Goal: Task Accomplishment & Management: Use online tool/utility

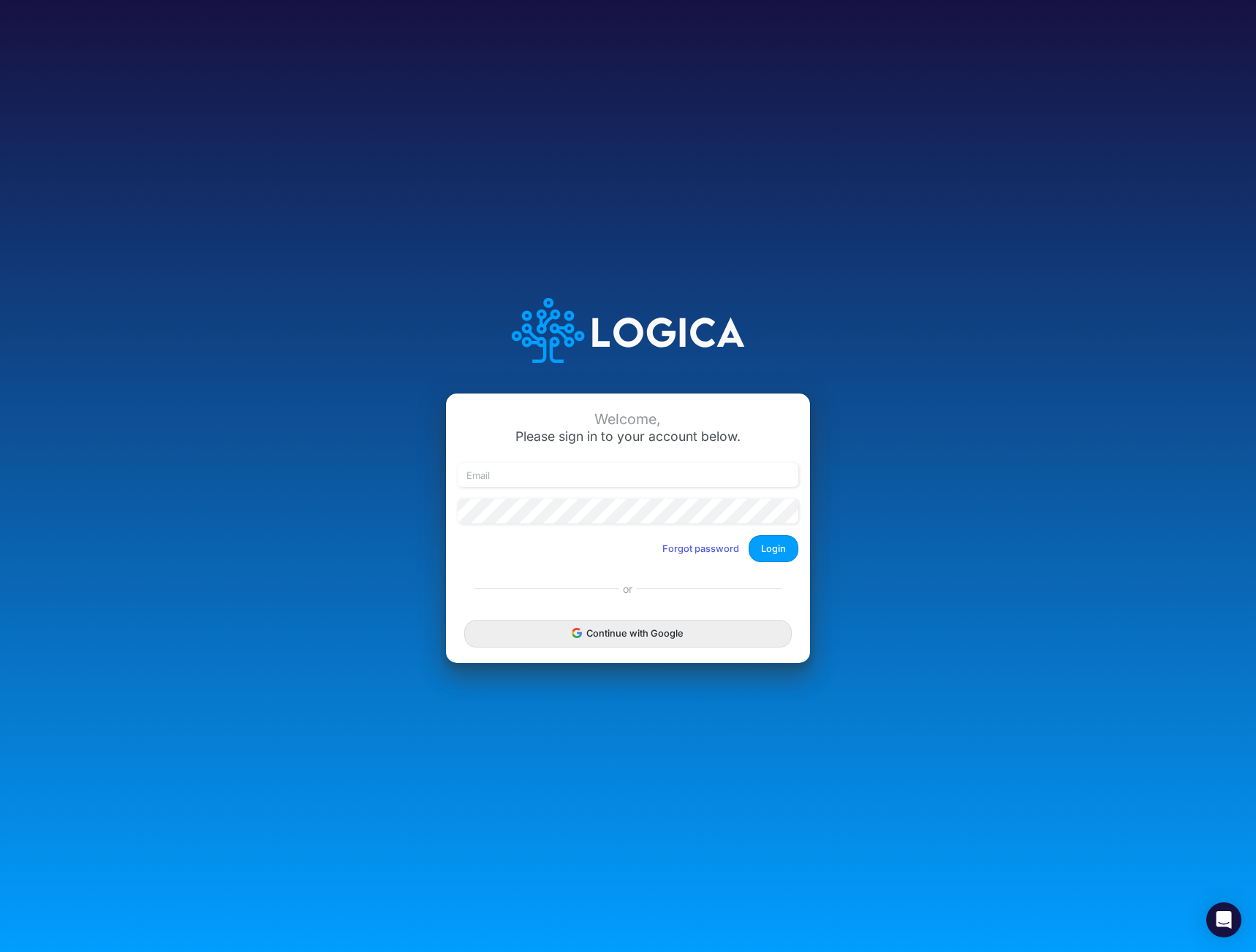
type input "[EMAIL_ADDRESS][DOMAIN_NAME]"
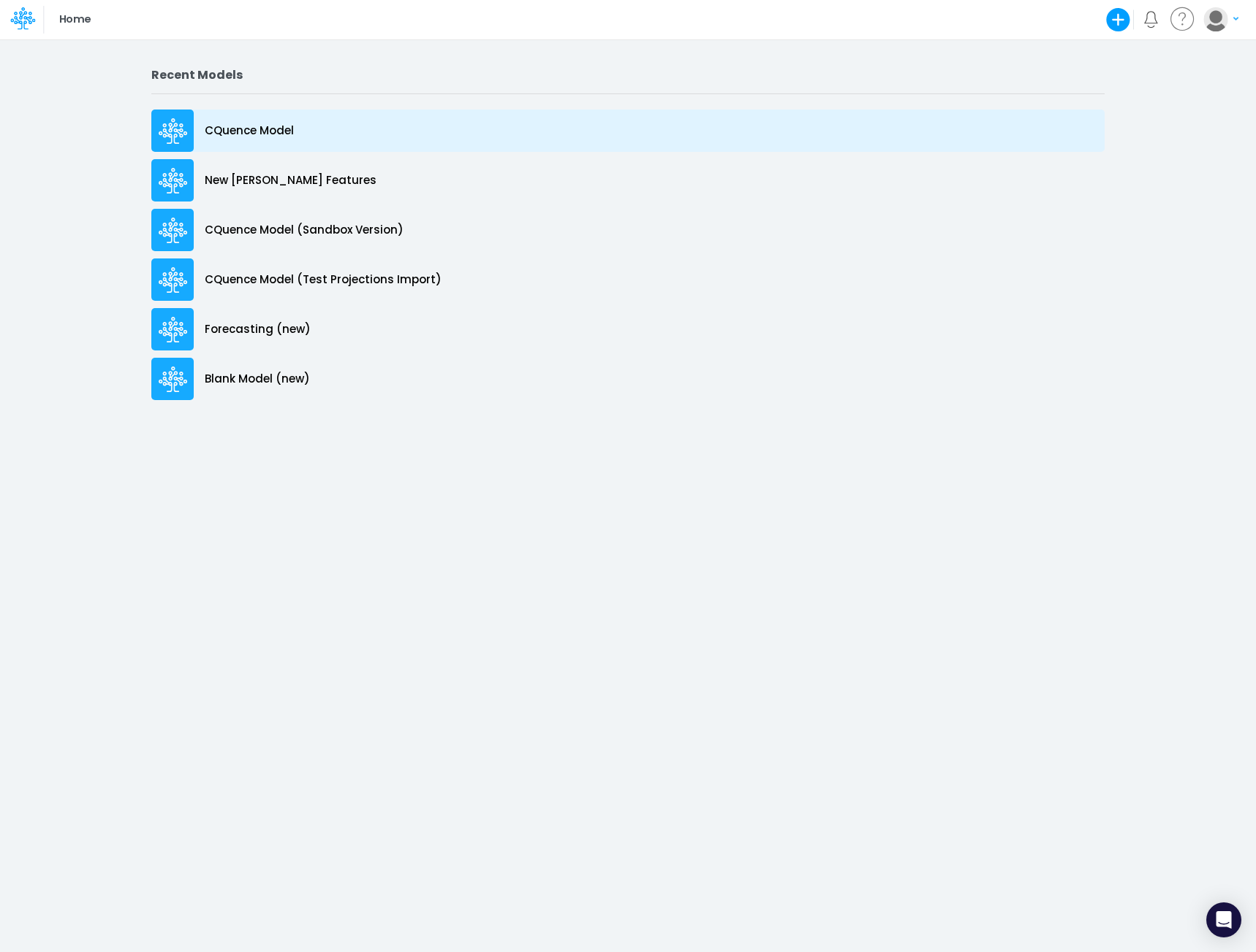
click at [253, 127] on p "CQuence Model" at bounding box center [249, 131] width 89 height 17
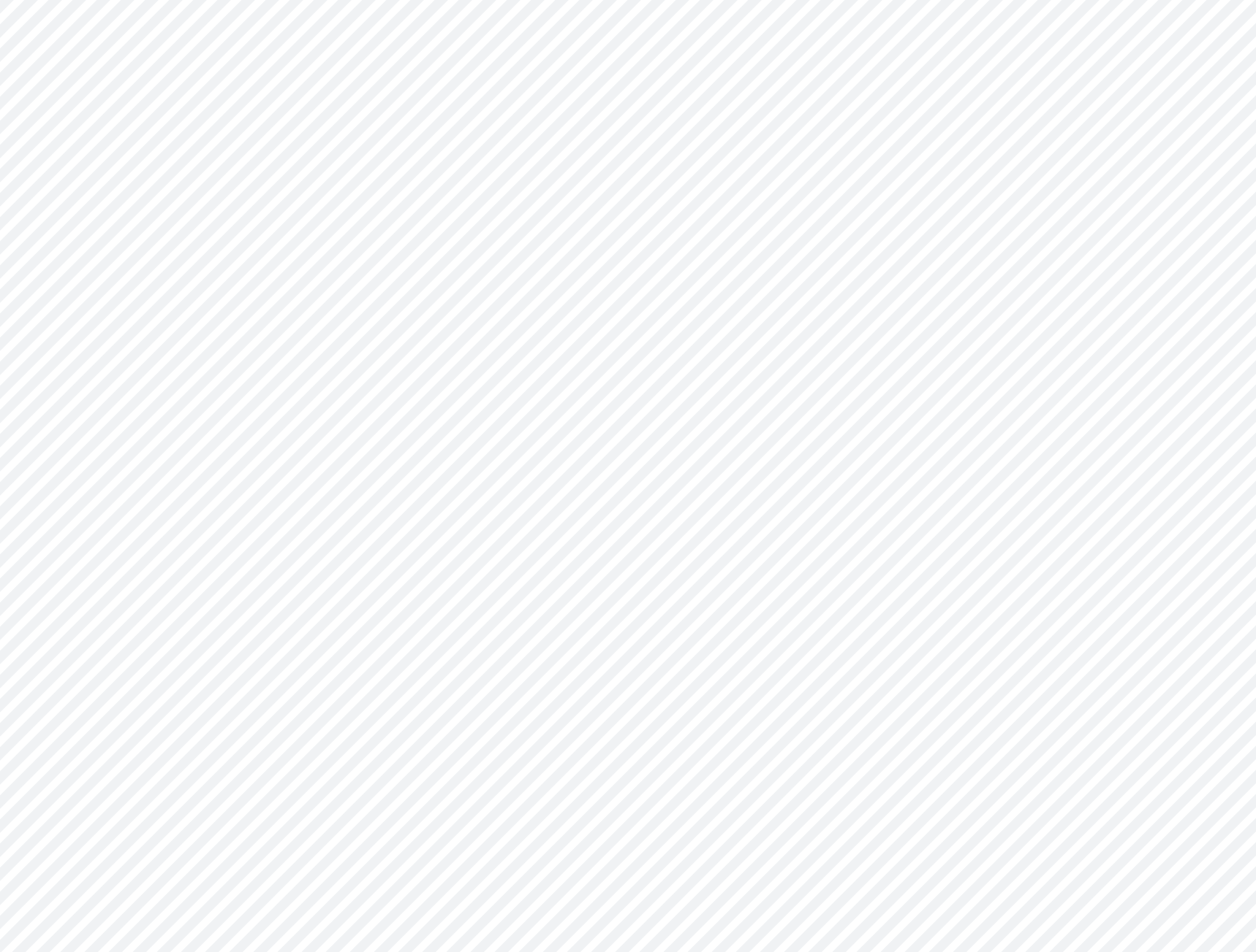
type input "Consolidated All by Month"
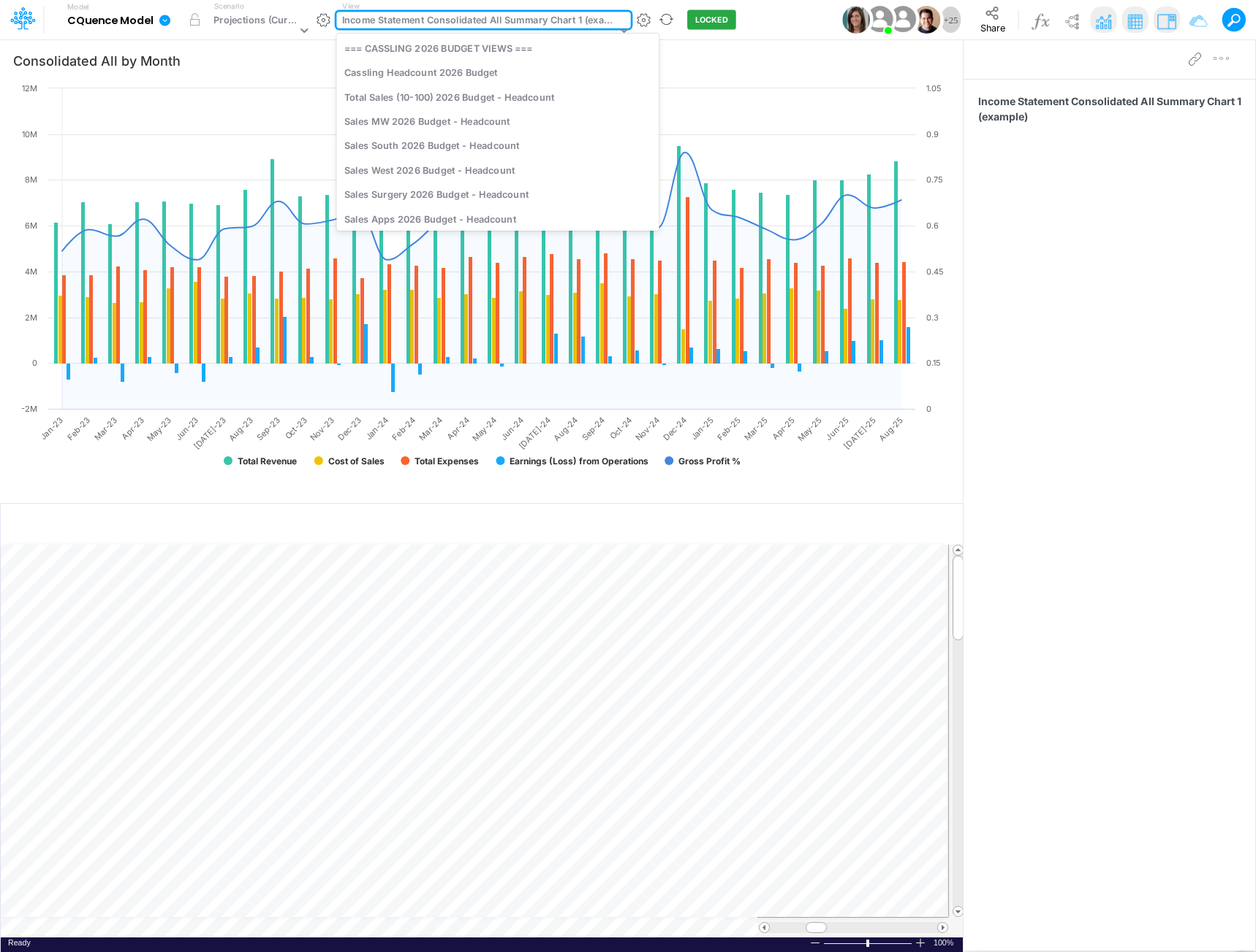
click at [491, 16] on div "Income Statement Consolidated All Summary Chart 1 (example)" at bounding box center [478, 20] width 274 height 17
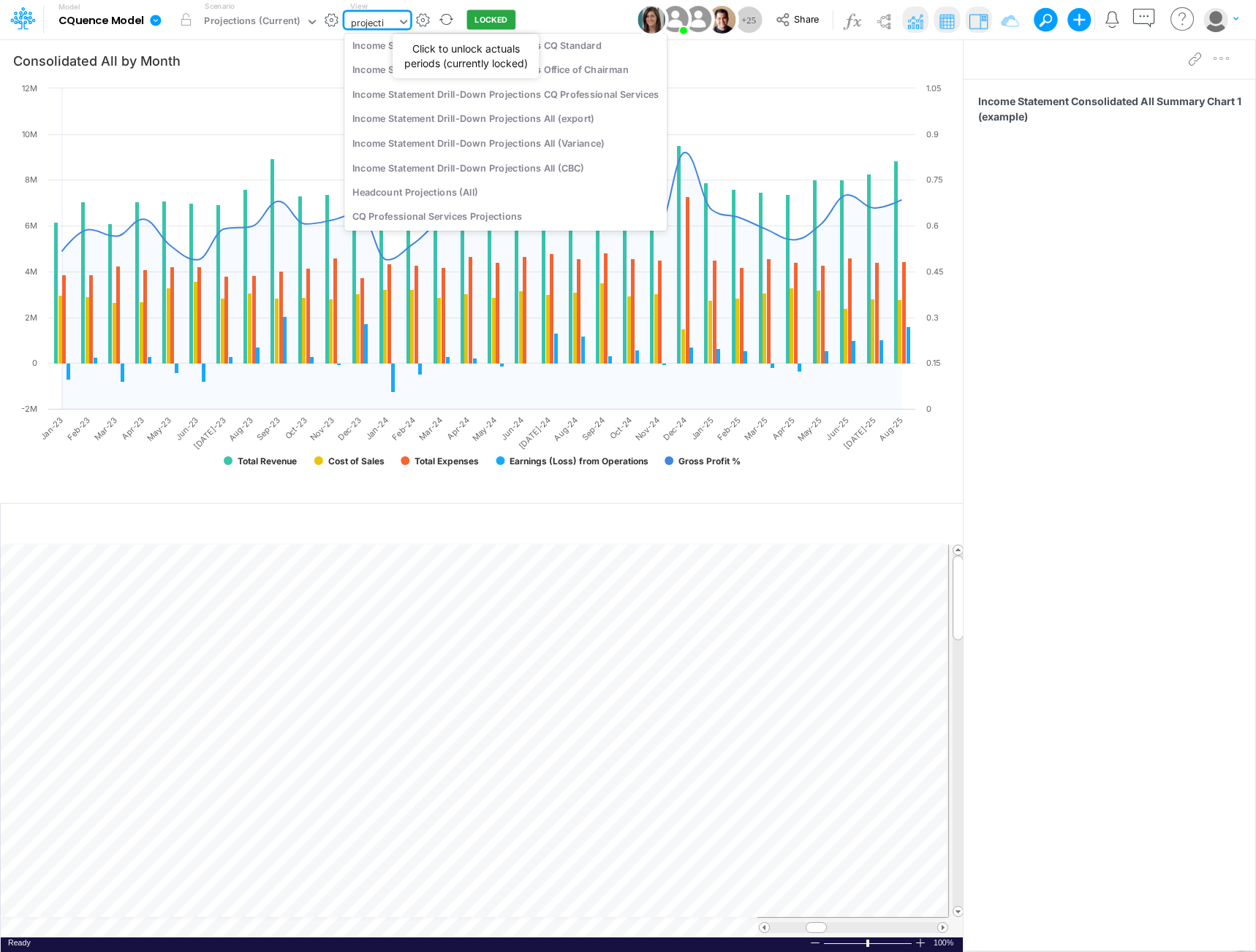
scroll to position [85, 0]
type input "projections"
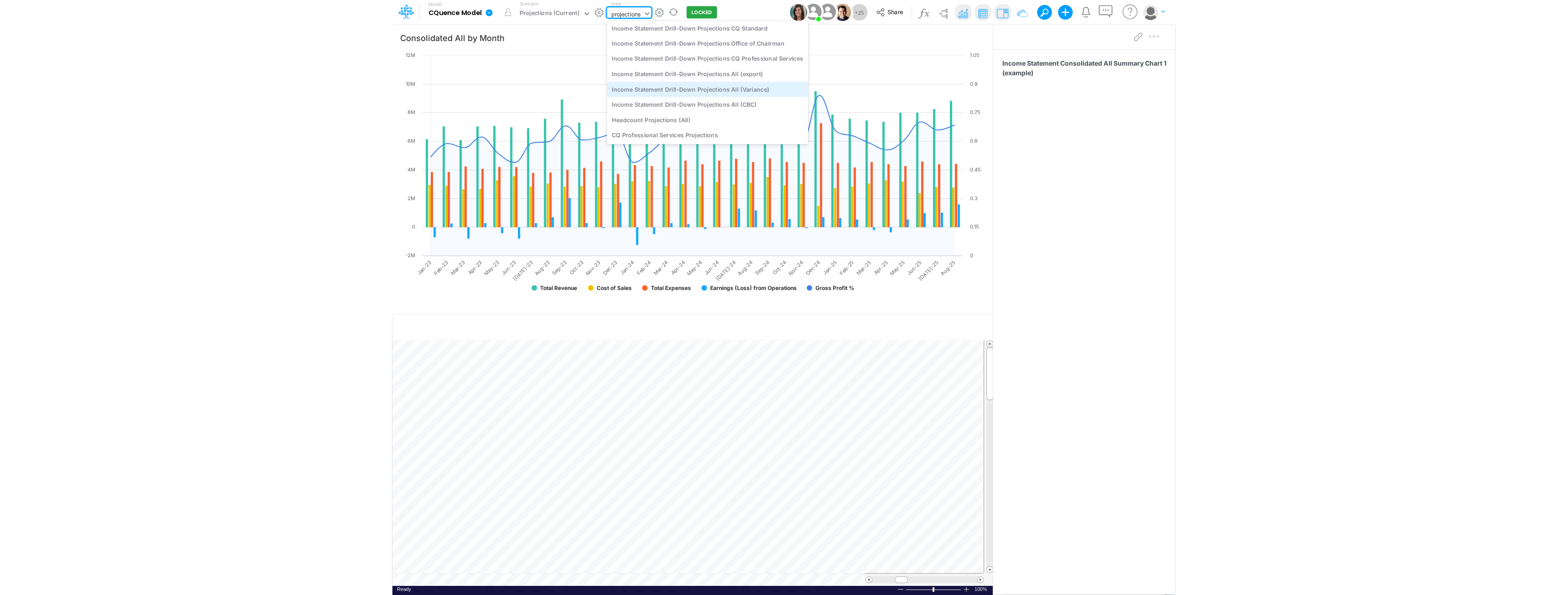
scroll to position [0, 0]
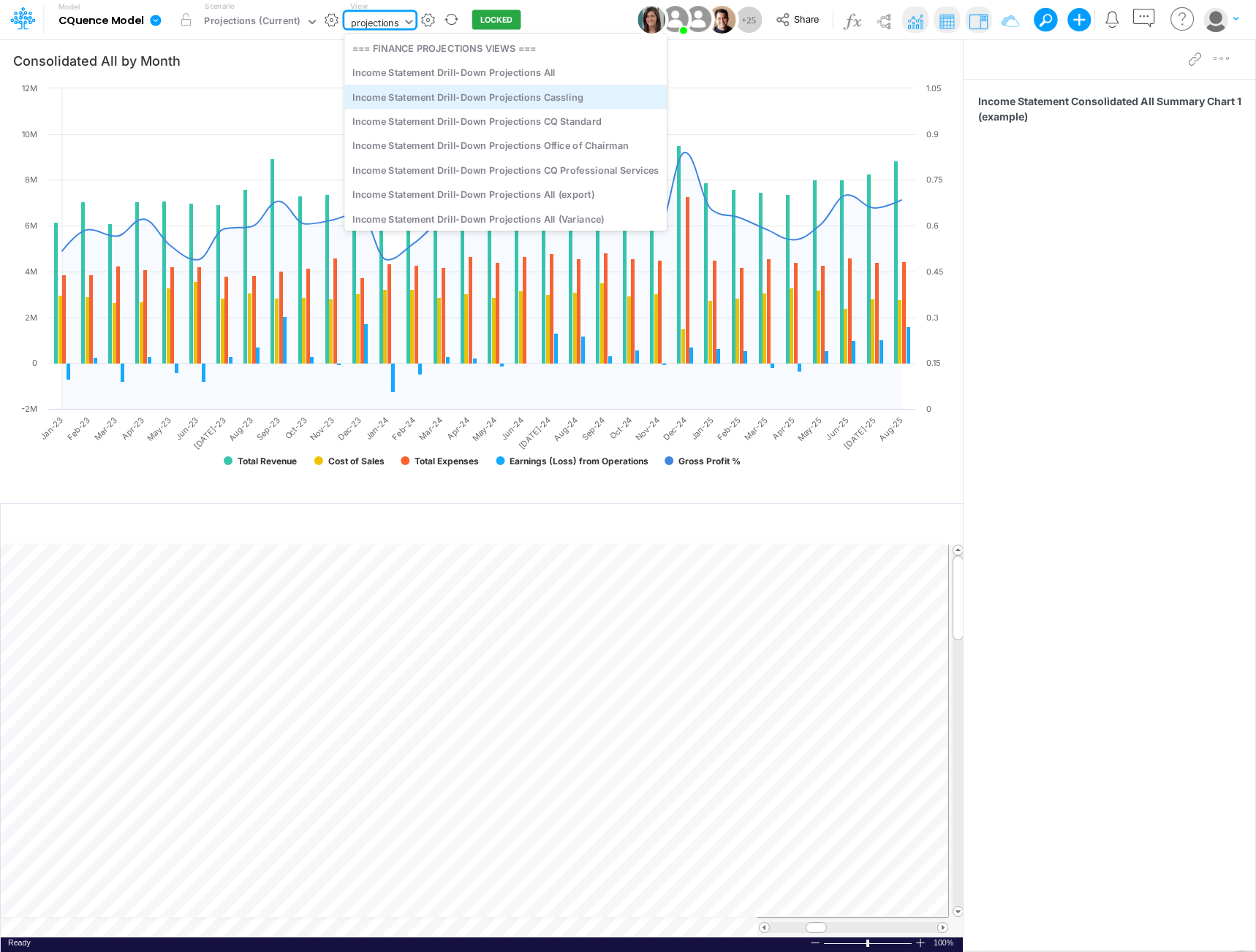
click at [519, 103] on div "Income Statement Drill-Down Projections Cassling" at bounding box center [506, 97] width 322 height 24
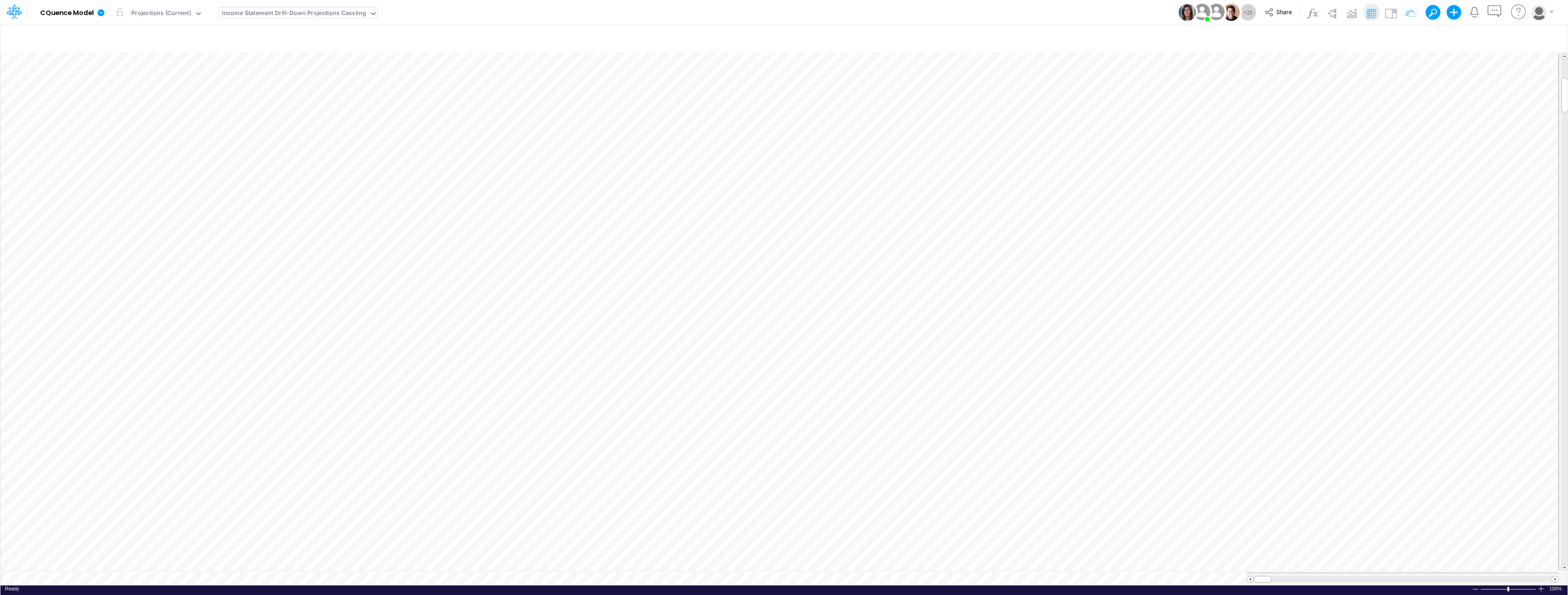
scroll to position [4, 1]
click at [783, 577] on span at bounding box center [1555, 580] width 6 height 6
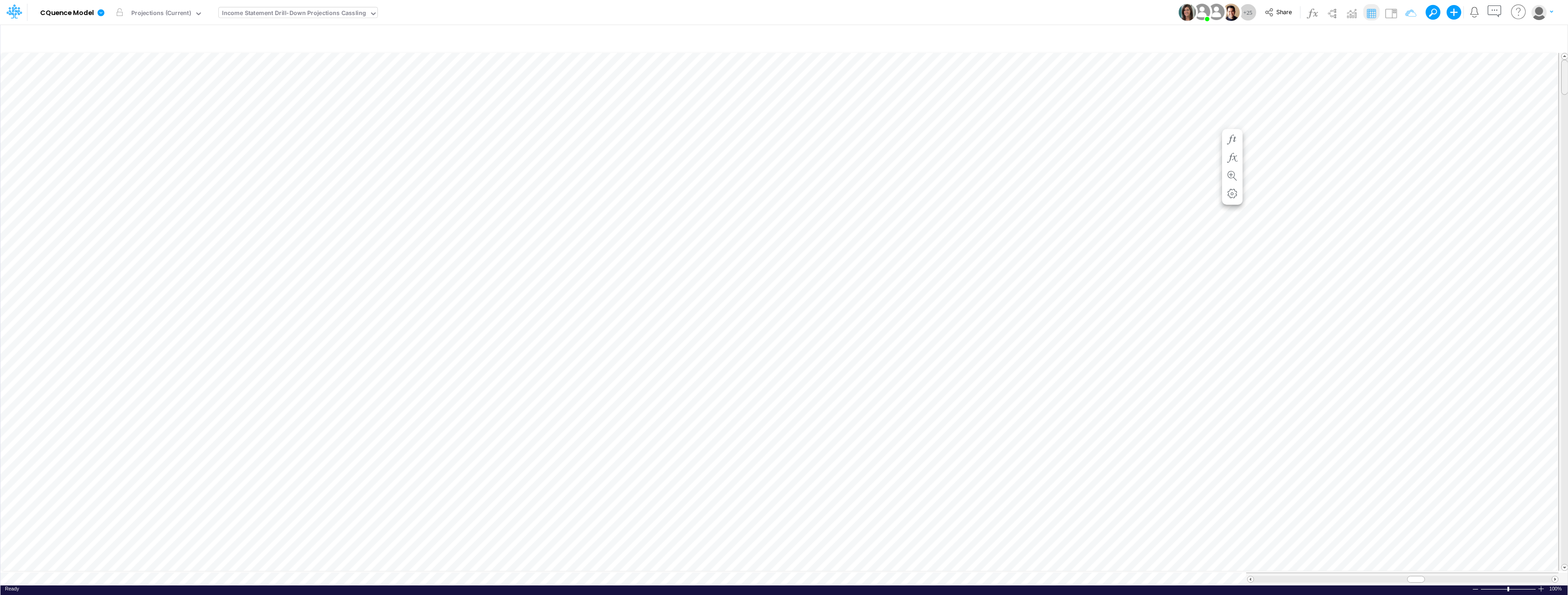
drag, startPoint x: 1566, startPoint y: 164, endPoint x: 1568, endPoint y: -40, distance: 204.0
click at [783, 0] on html "Model CQuence Model Edit model settings Duplicate Import QuickBooks QuickBooks …" at bounding box center [784, 297] width 1568 height 595
click at [329, 12] on div "Income Statement Drill-Down Projections Cassling" at bounding box center [294, 13] width 144 height 10
type input "live"
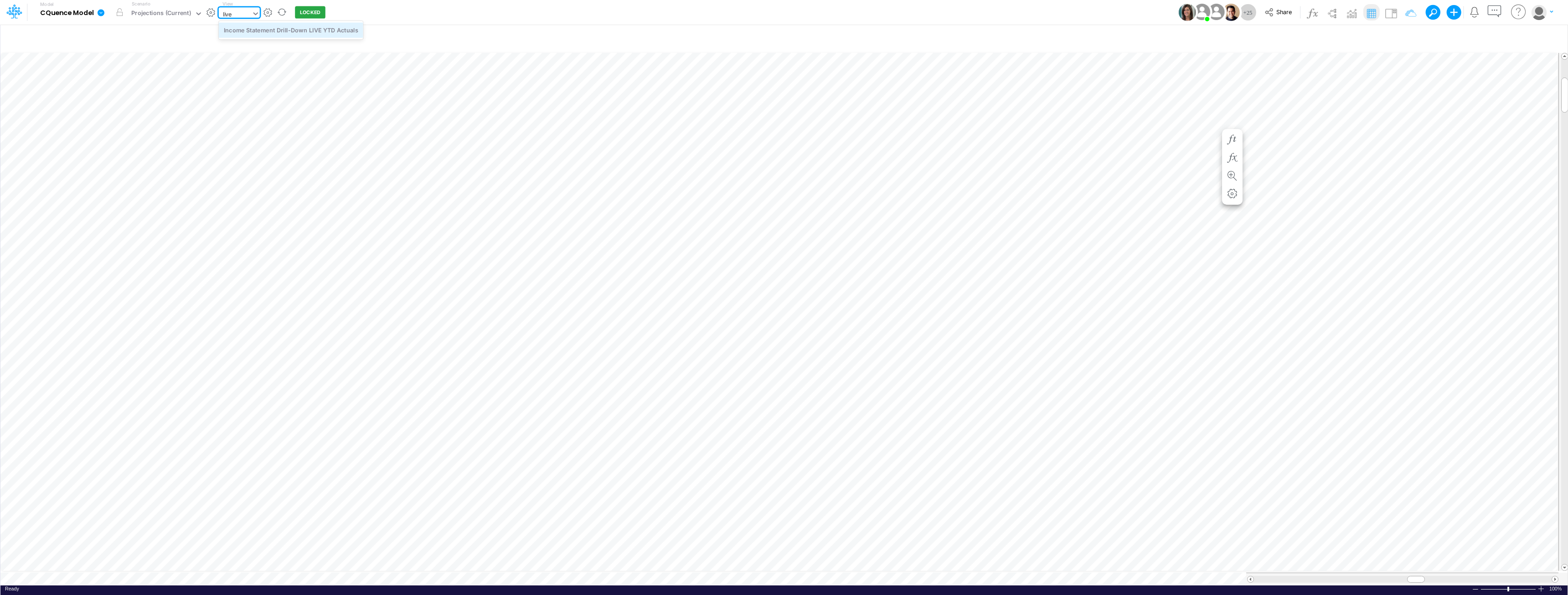
click at [319, 32] on div "Income Statement Drill-Down LIVE YTD Actuals" at bounding box center [290, 30] width 144 height 15
click at [168, 13] on div "Projections (Current)" at bounding box center [161, 13] width 60 height 10
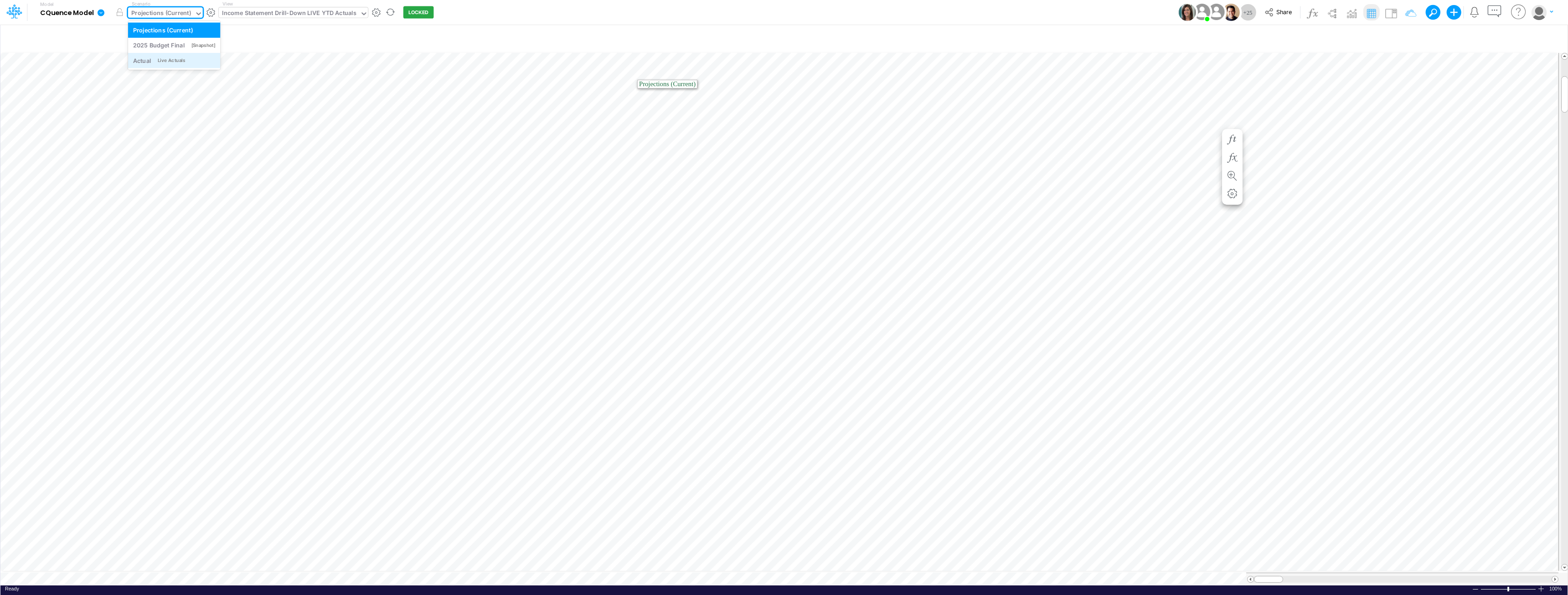
click at [164, 63] on div "Live Actuals" at bounding box center [171, 60] width 27 height 7
click at [166, 12] on icon at bounding box center [164, 13] width 8 height 8
click at [171, 33] on div "Projections (Current)" at bounding box center [163, 30] width 60 height 9
click at [285, 15] on div "Income Statement Drill-Down LIVE YTD Actuals" at bounding box center [289, 13] width 135 height 10
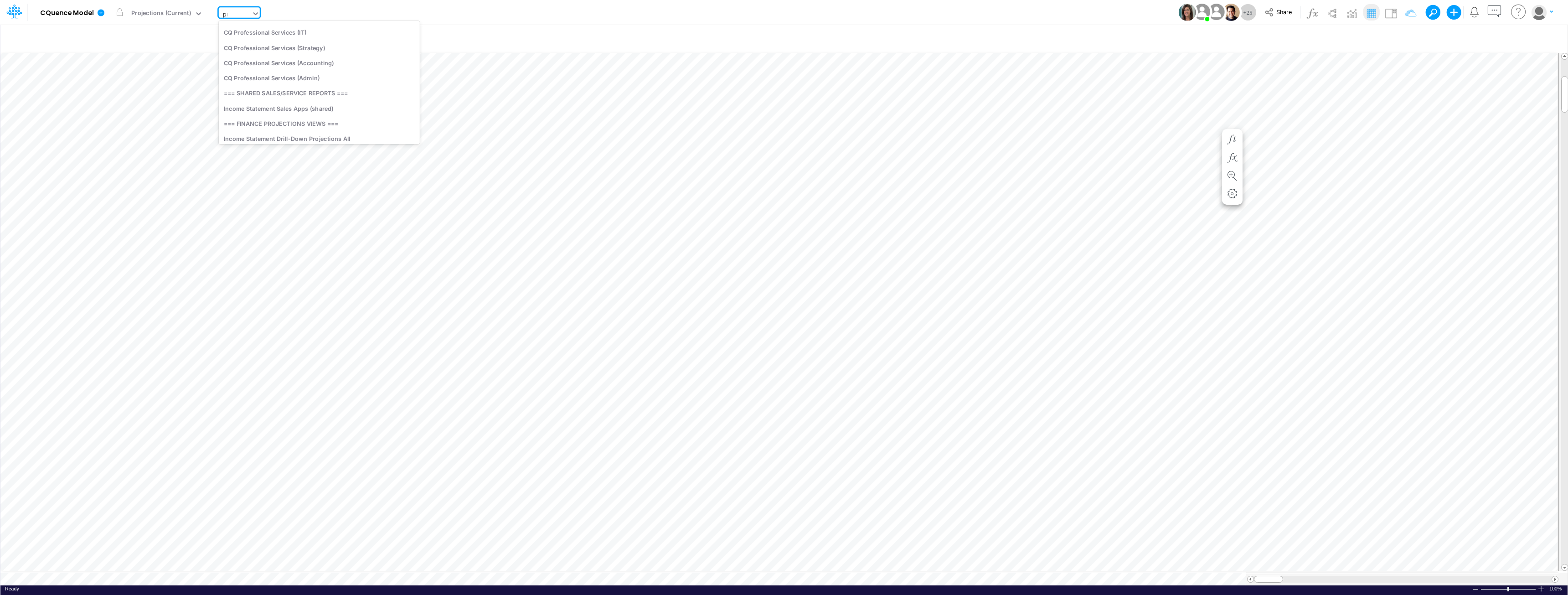
scroll to position [48, 0]
type input "proj"
click at [313, 57] on div "Income Statement Drill-Down Projections Cassling" at bounding box center [319, 60] width 201 height 15
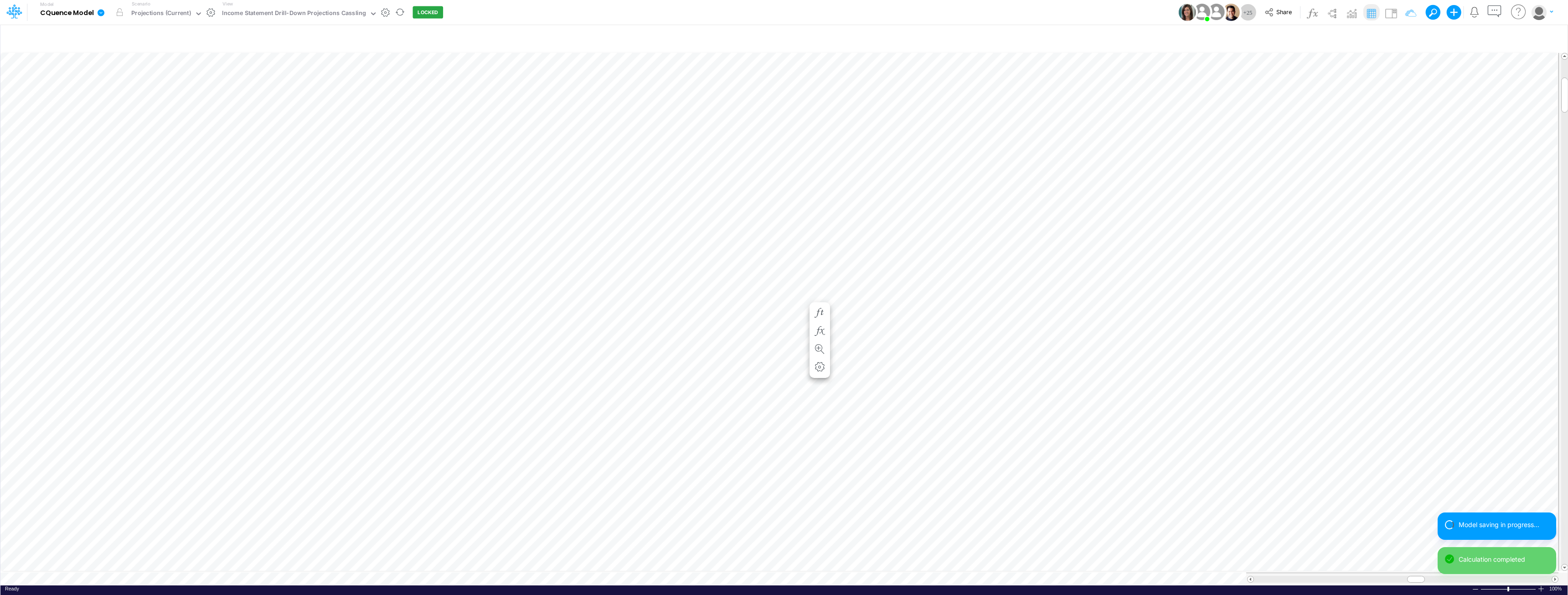
scroll to position [4, 1]
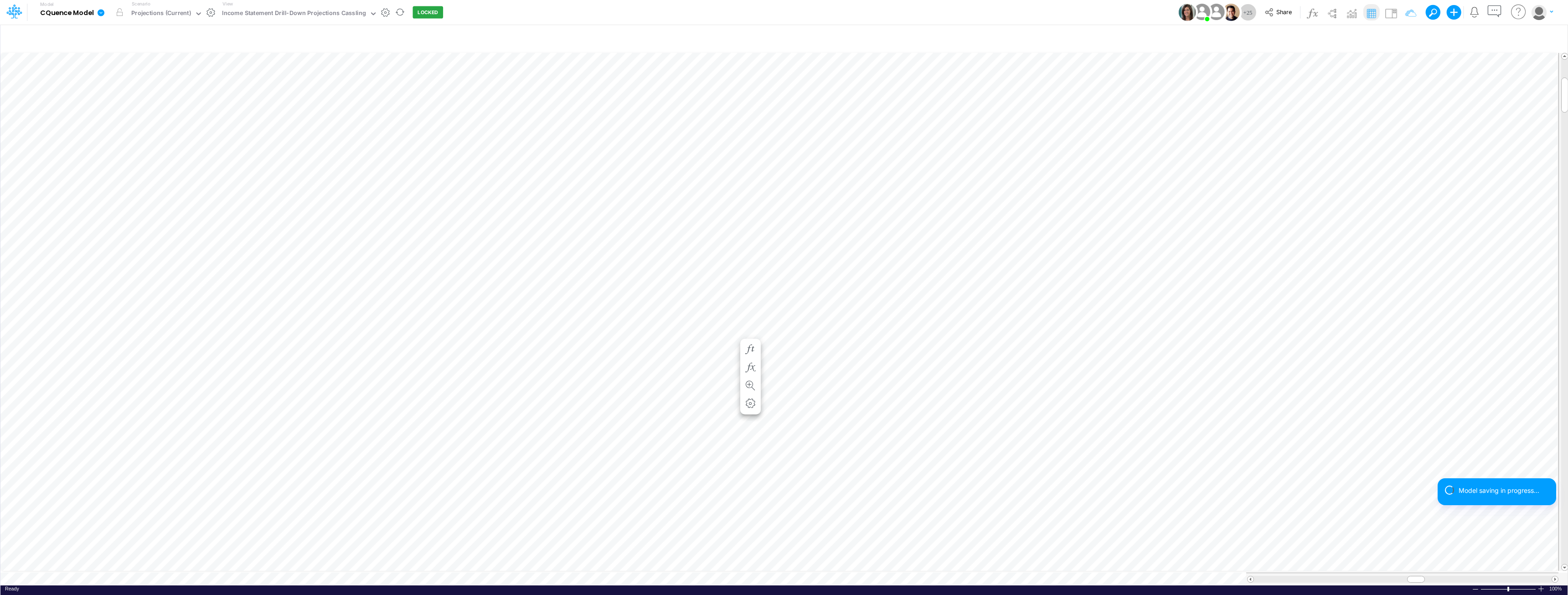
scroll to position [4, 1]
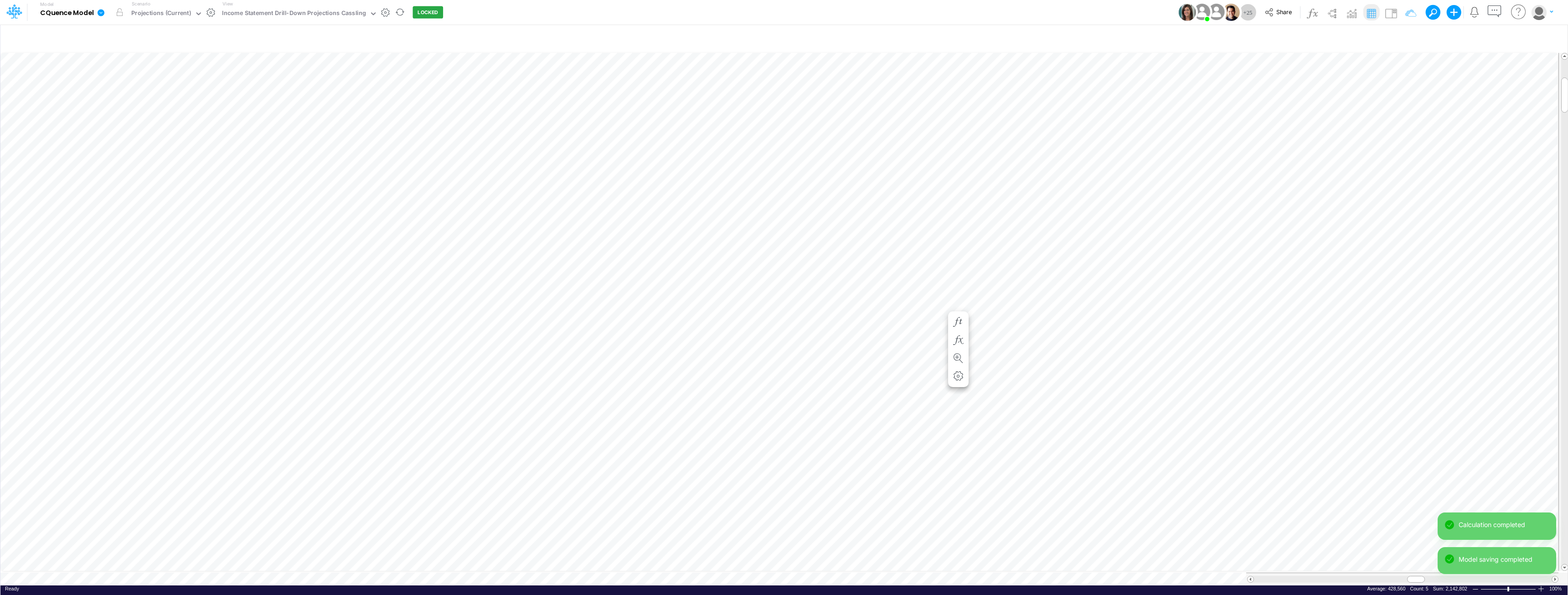
scroll to position [4, 1]
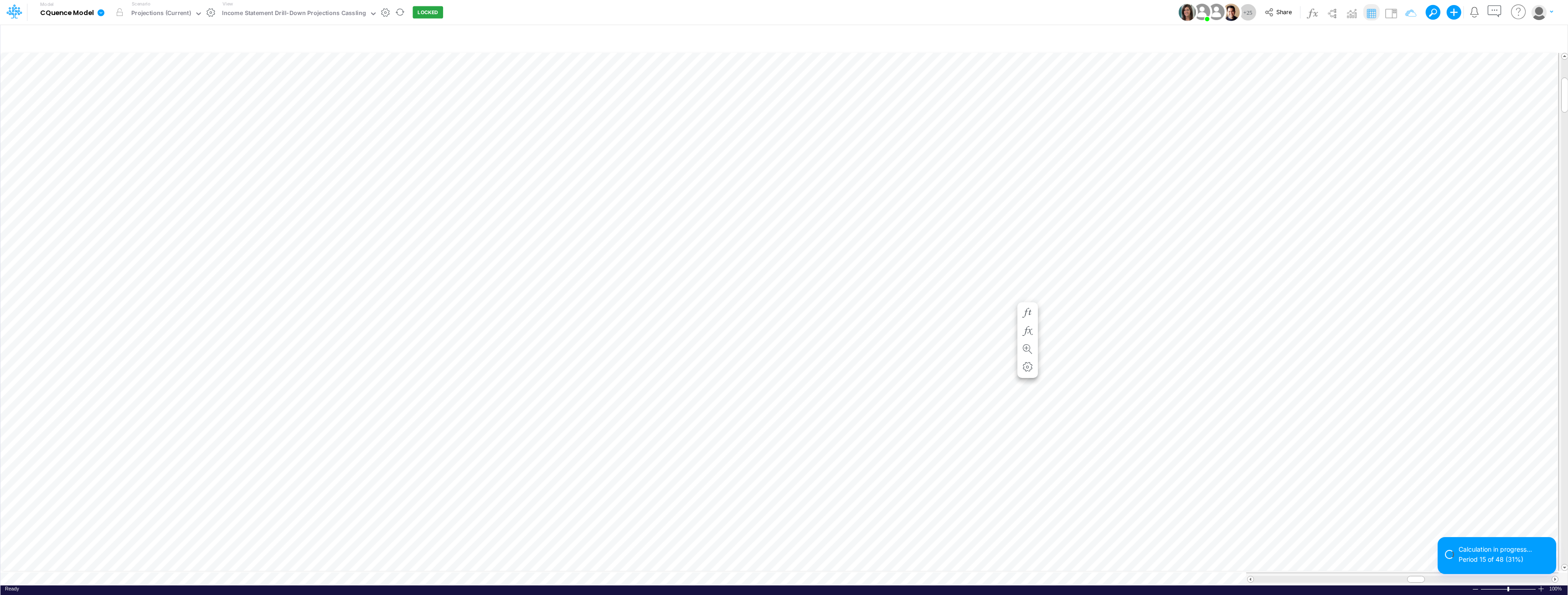
scroll to position [4, 1]
drag, startPoint x: 1564, startPoint y: 89, endPoint x: 1561, endPoint y: 60, distance: 29.2
click at [783, 60] on div at bounding box center [1564, 77] width 7 height 35
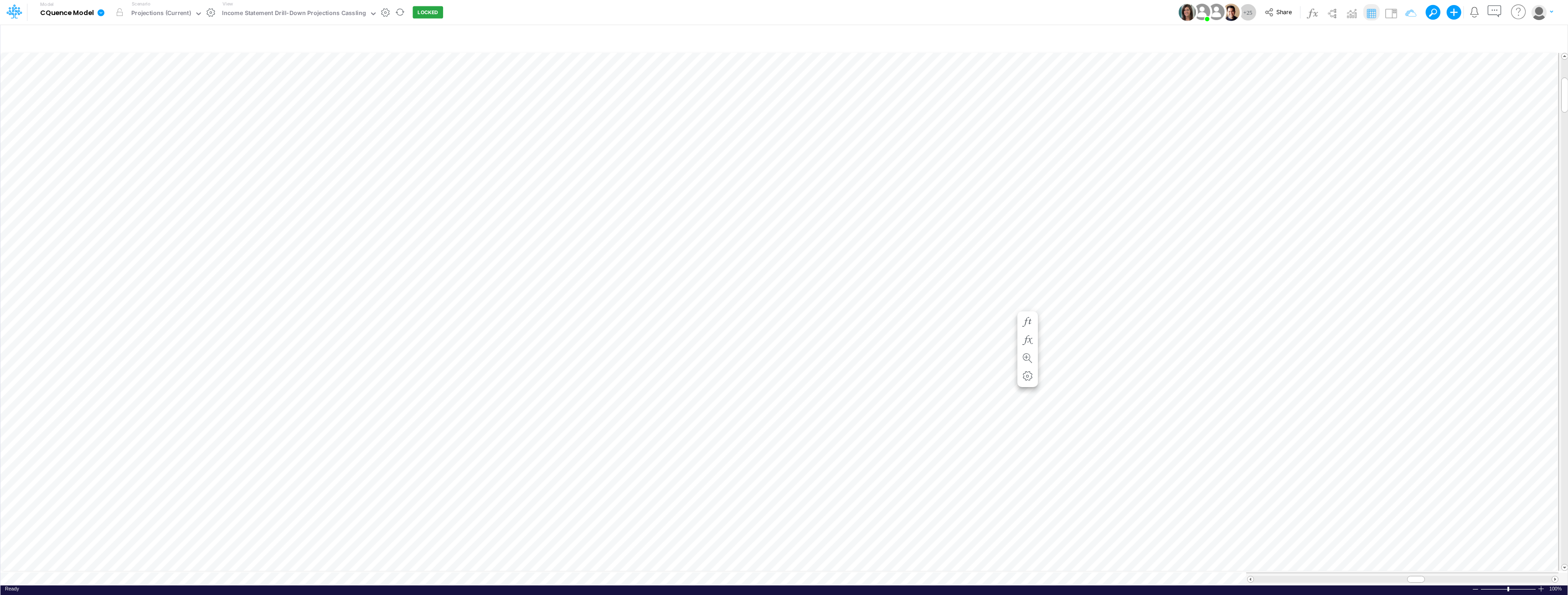
scroll to position [4, 1]
